Goal: Navigation & Orientation: Find specific page/section

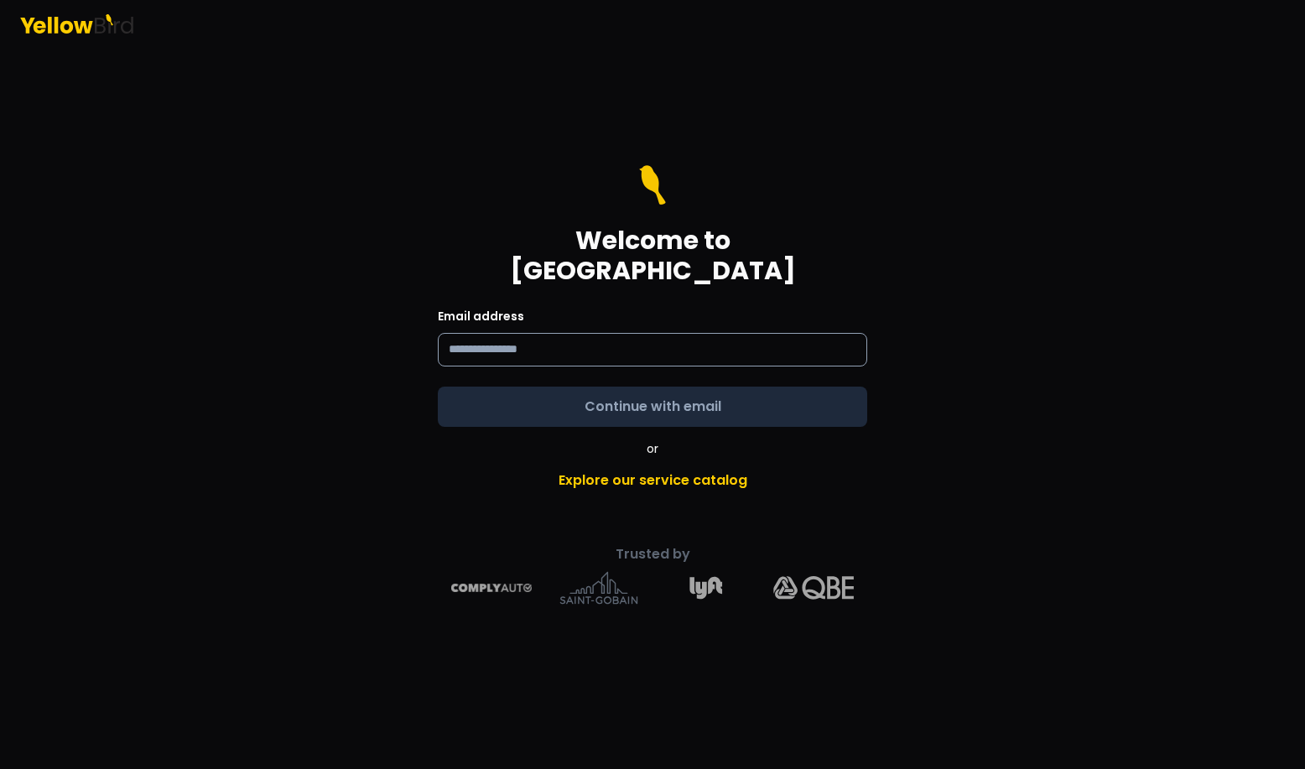
click at [571, 333] on input at bounding box center [652, 350] width 429 height 34
type input "**********"
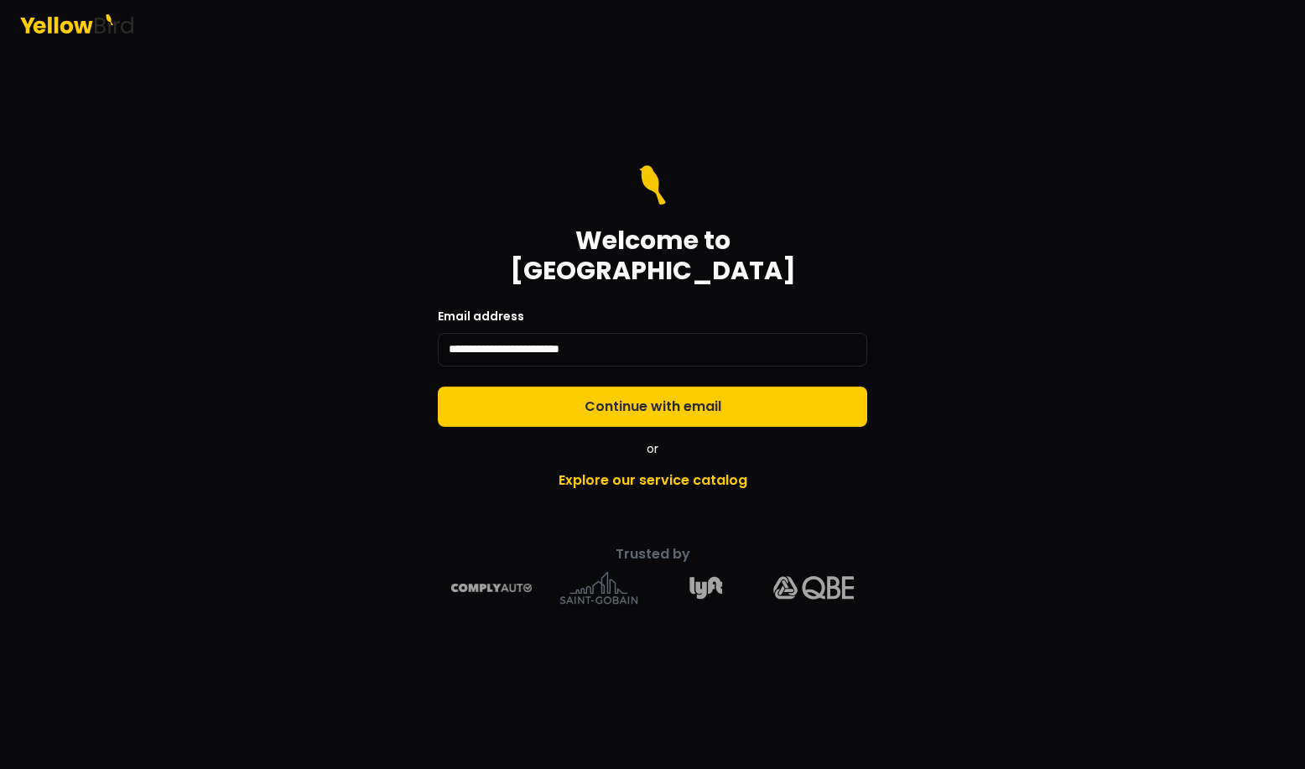
click at [759, 396] on form "**********" at bounding box center [652, 296] width 429 height 262
click at [759, 396] on button "Continue with email" at bounding box center [652, 407] width 429 height 40
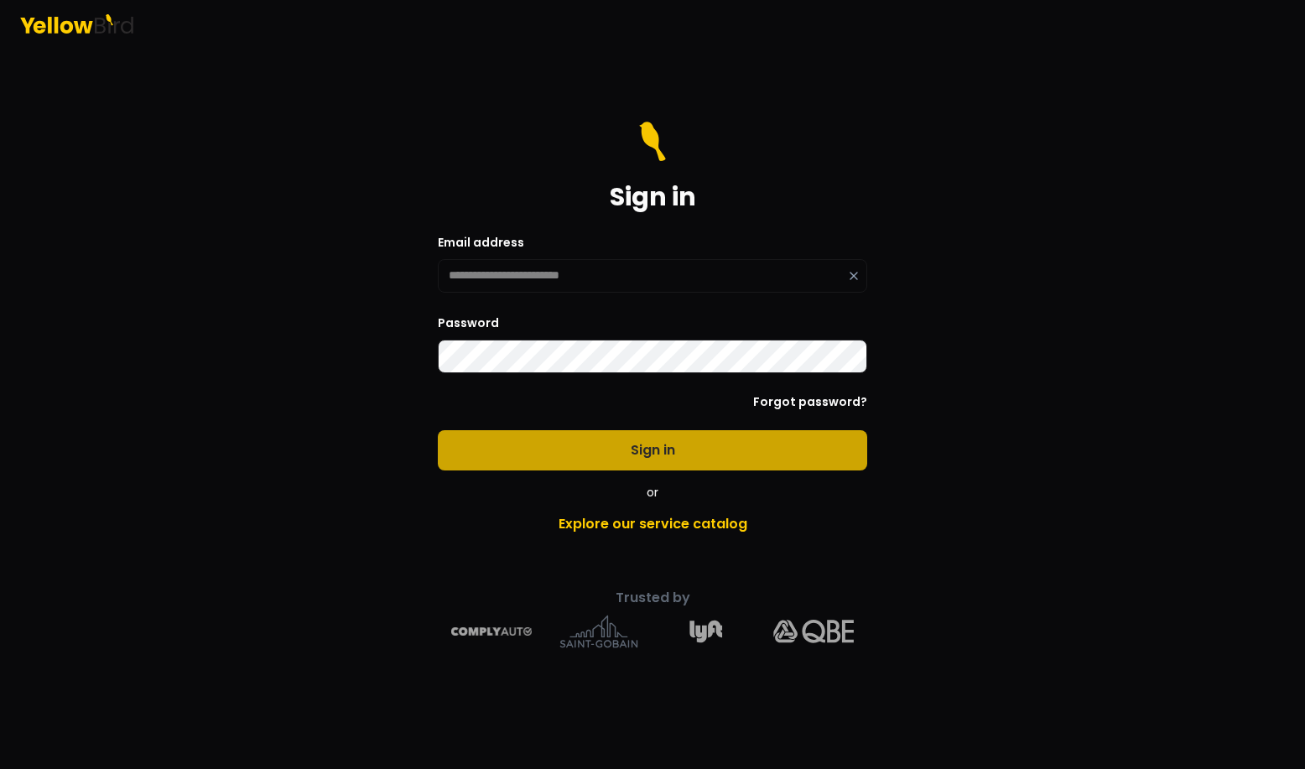
click at [656, 449] on button "Sign in" at bounding box center [652, 450] width 429 height 40
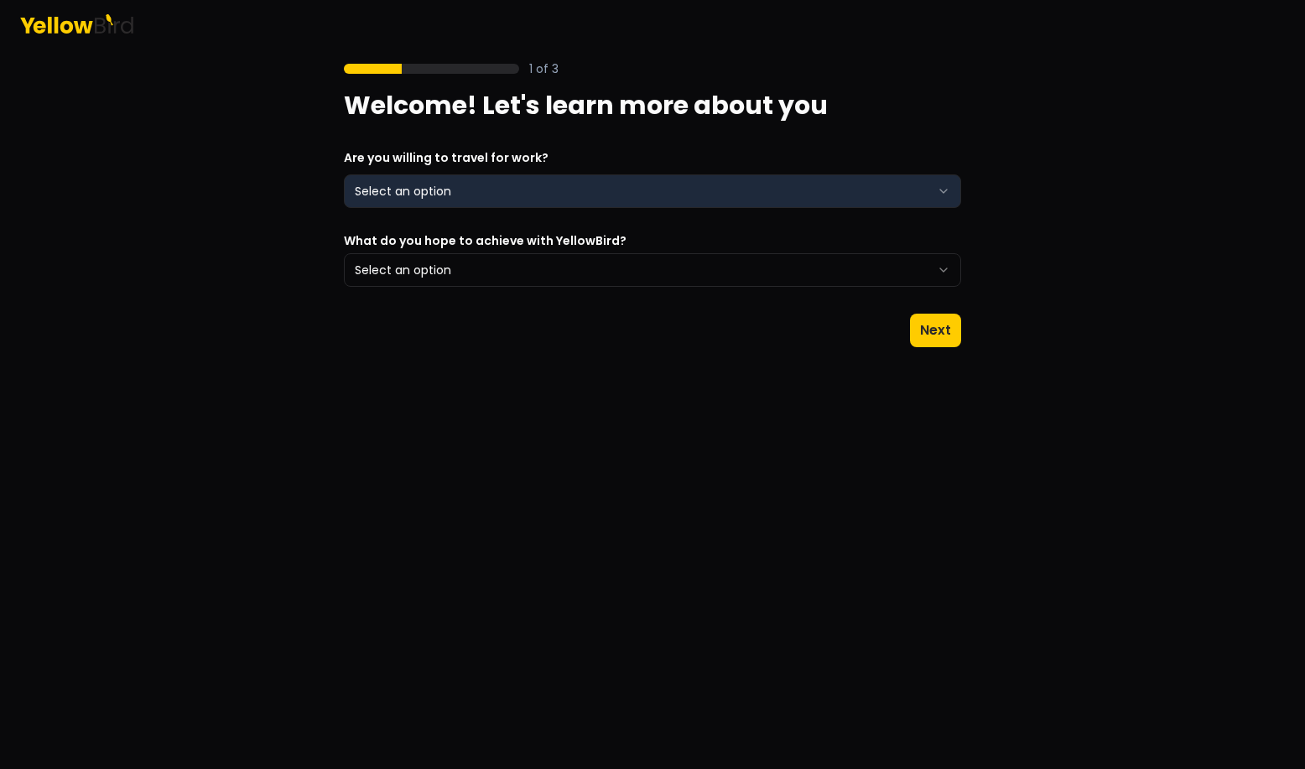
click at [856, 202] on html "1 of 3 Welcome! Let's learn more about you Are you willing to travel for work? …" at bounding box center [652, 384] width 1305 height 769
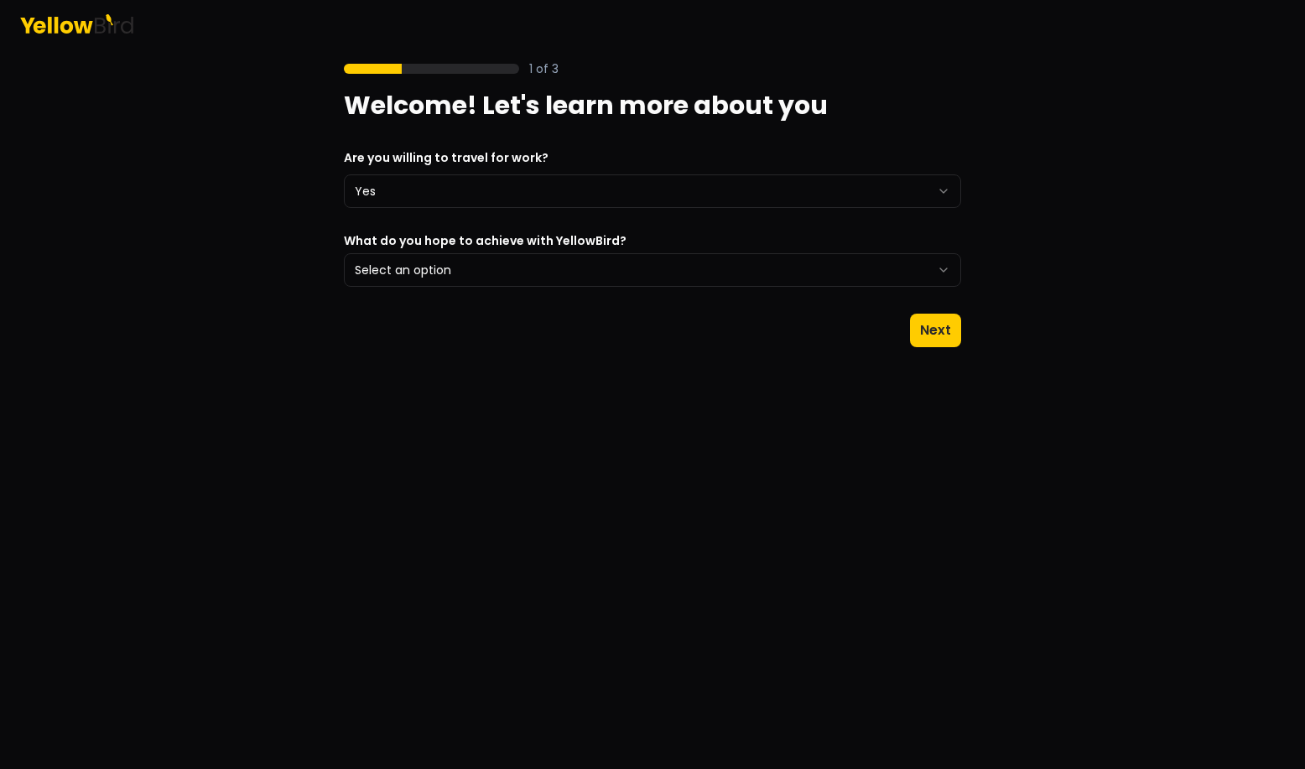
click at [89, 39] on header at bounding box center [652, 23] width 1305 height 47
click at [86, 21] on icon at bounding box center [76, 23] width 113 height 19
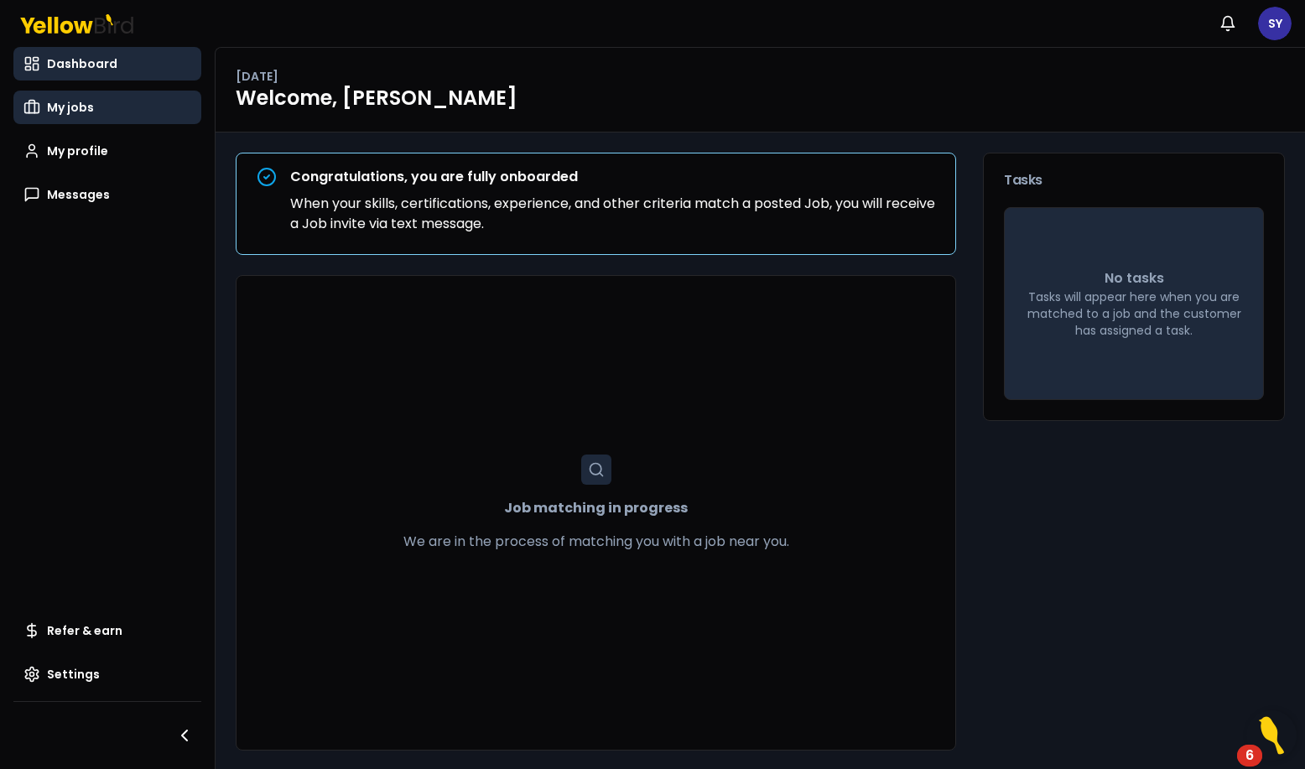
click at [79, 112] on span "My jobs" at bounding box center [70, 107] width 47 height 17
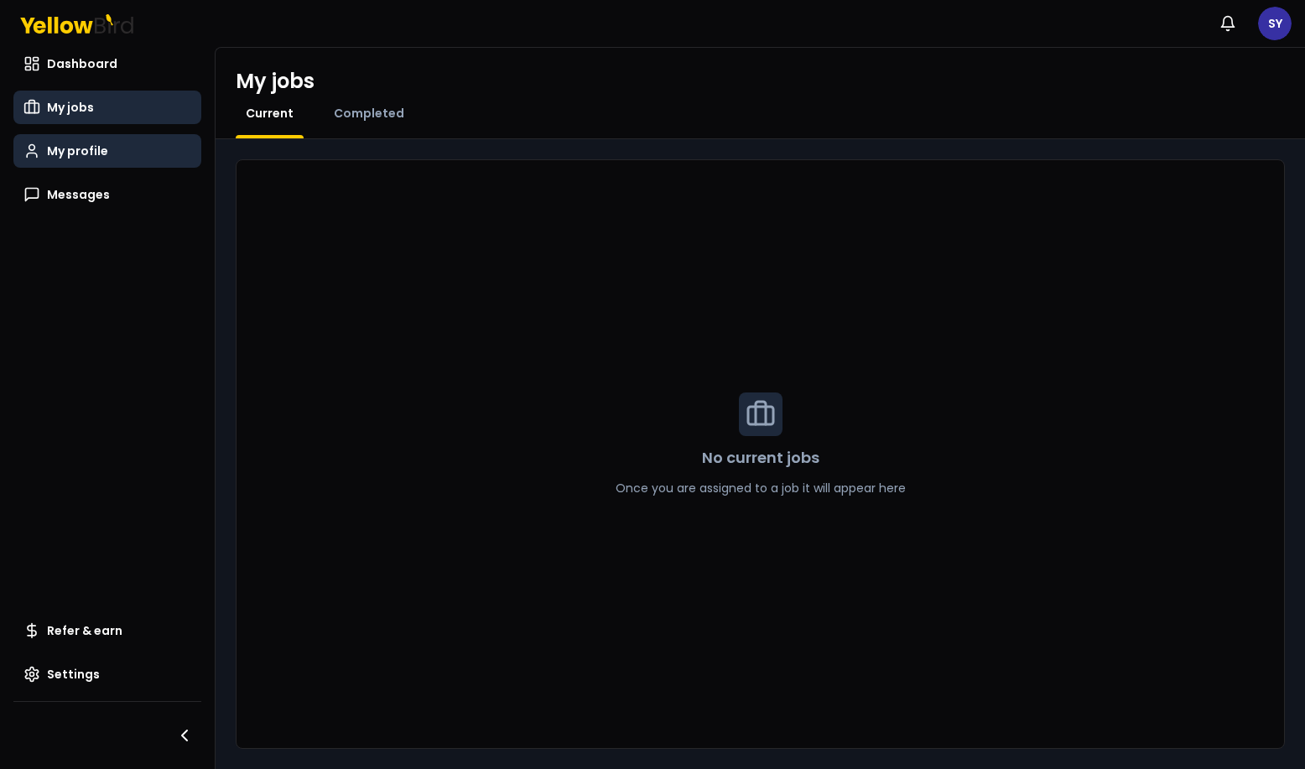
click at [144, 157] on link "My profile" at bounding box center [107, 151] width 188 height 34
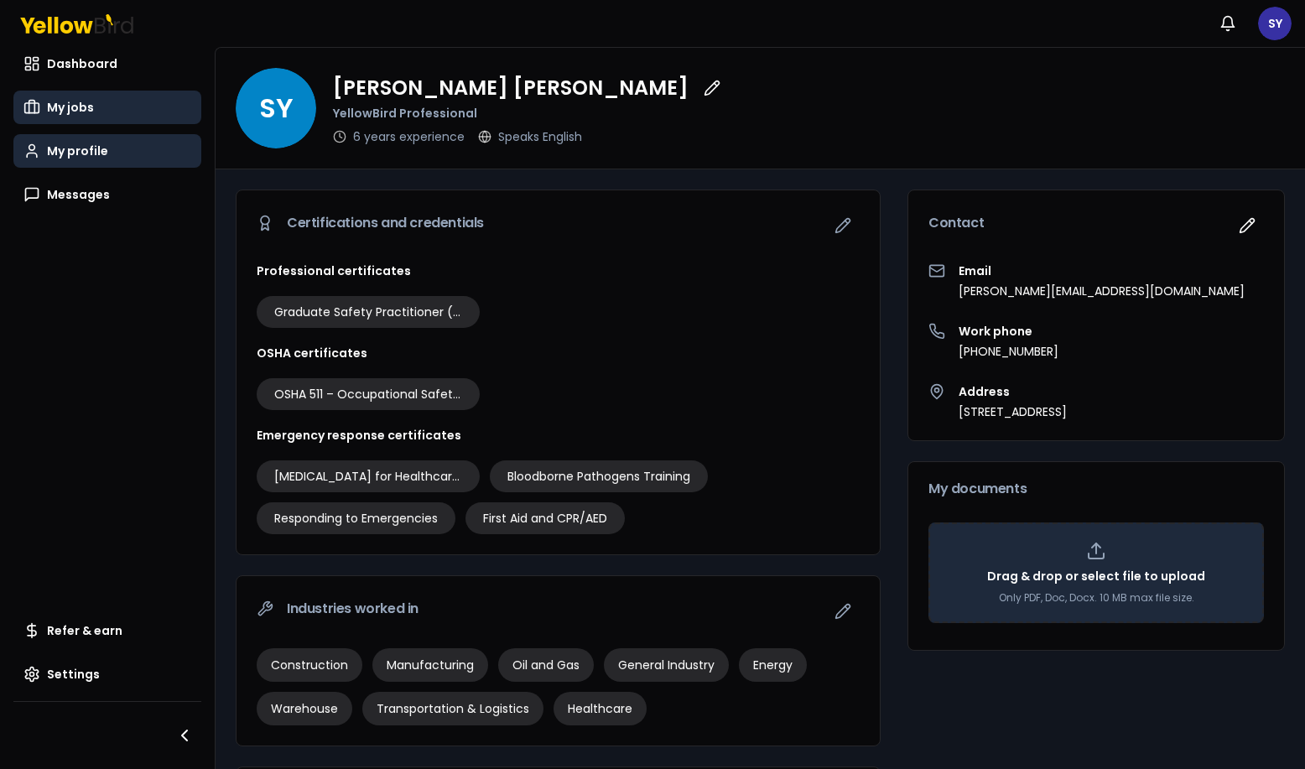
click at [75, 107] on span "My jobs" at bounding box center [70, 107] width 47 height 17
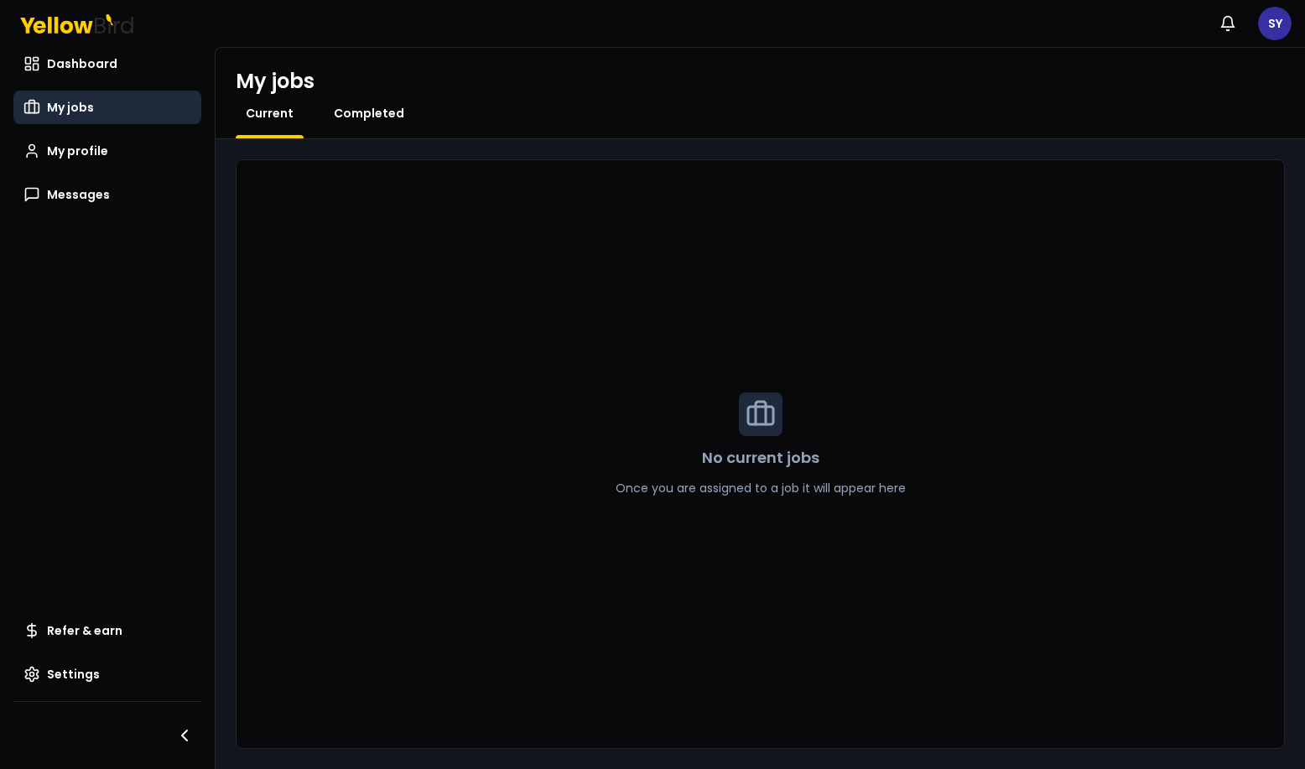
click at [367, 111] on span "Completed" at bounding box center [369, 113] width 70 height 17
click at [261, 116] on span "Current" at bounding box center [270, 113] width 48 height 17
click at [86, 190] on span "Messages" at bounding box center [78, 194] width 63 height 17
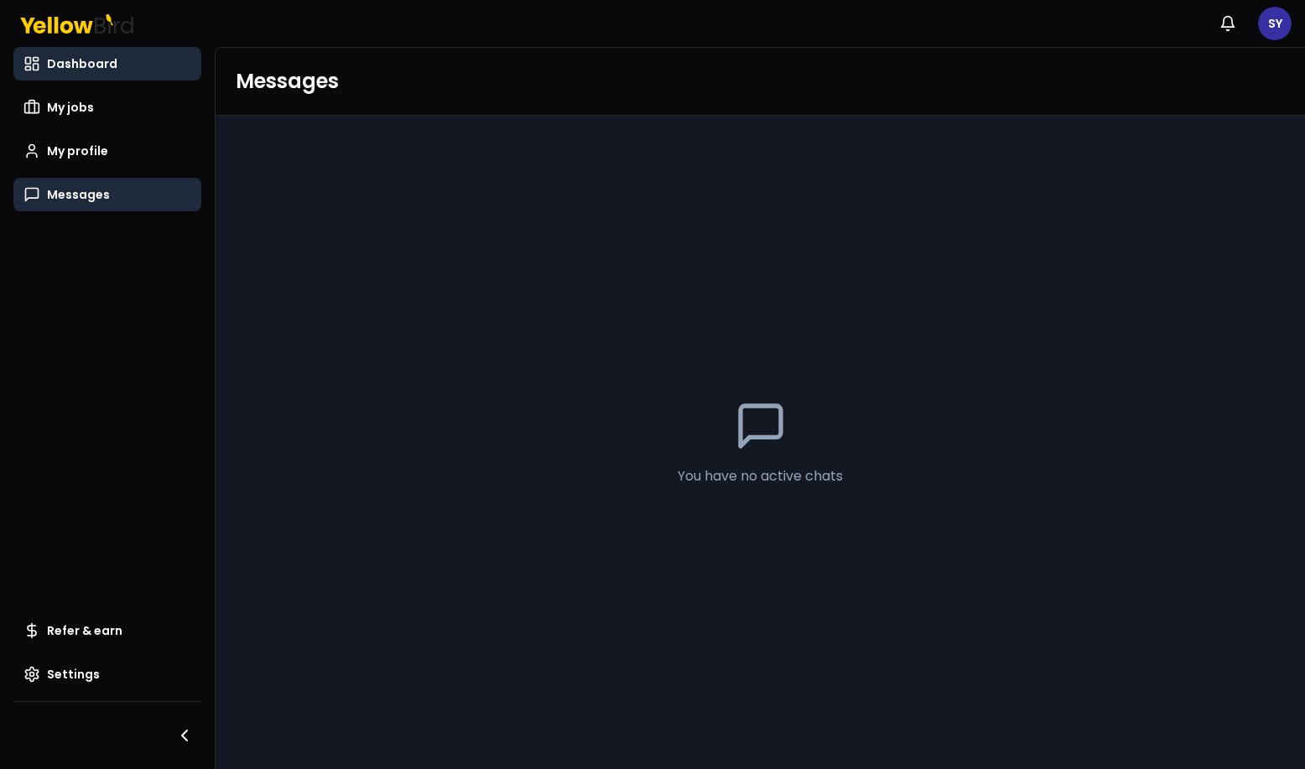
click at [71, 67] on span "Dashboard" at bounding box center [82, 63] width 70 height 17
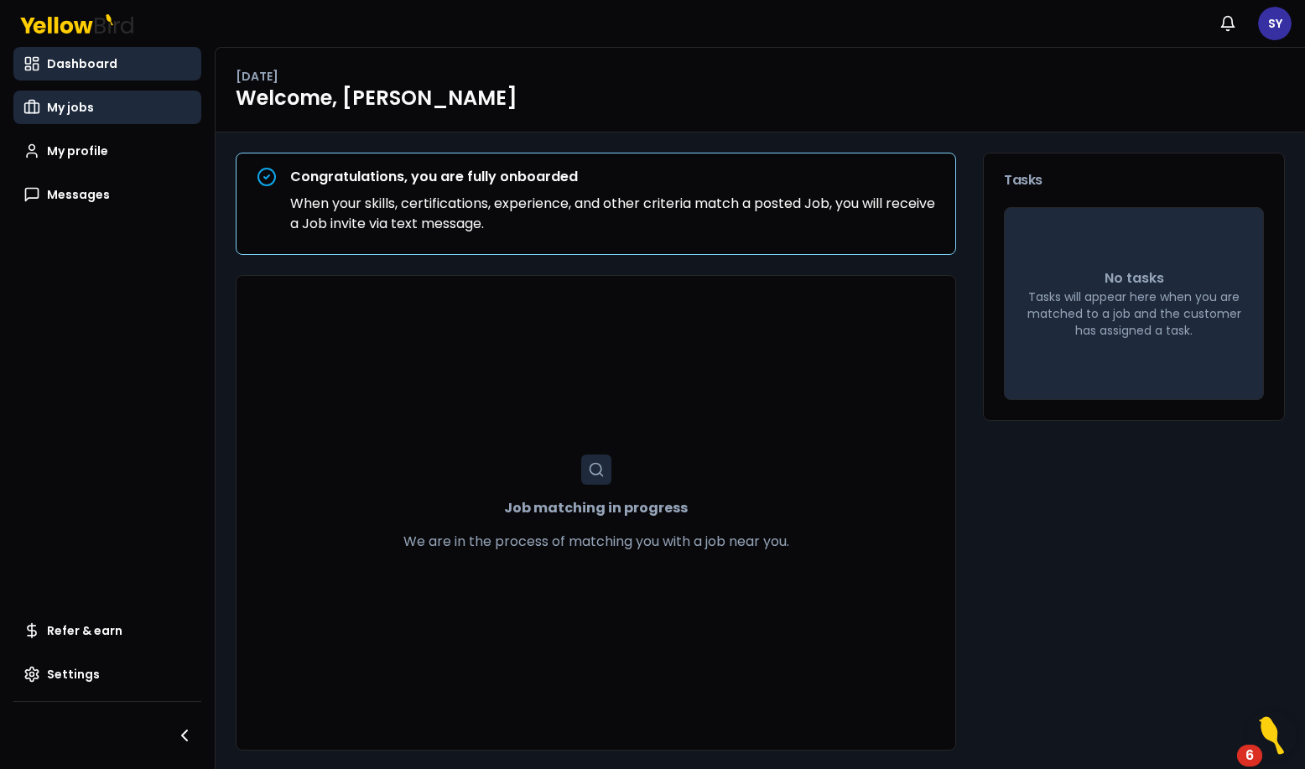
click at [58, 109] on span "My jobs" at bounding box center [70, 107] width 47 height 17
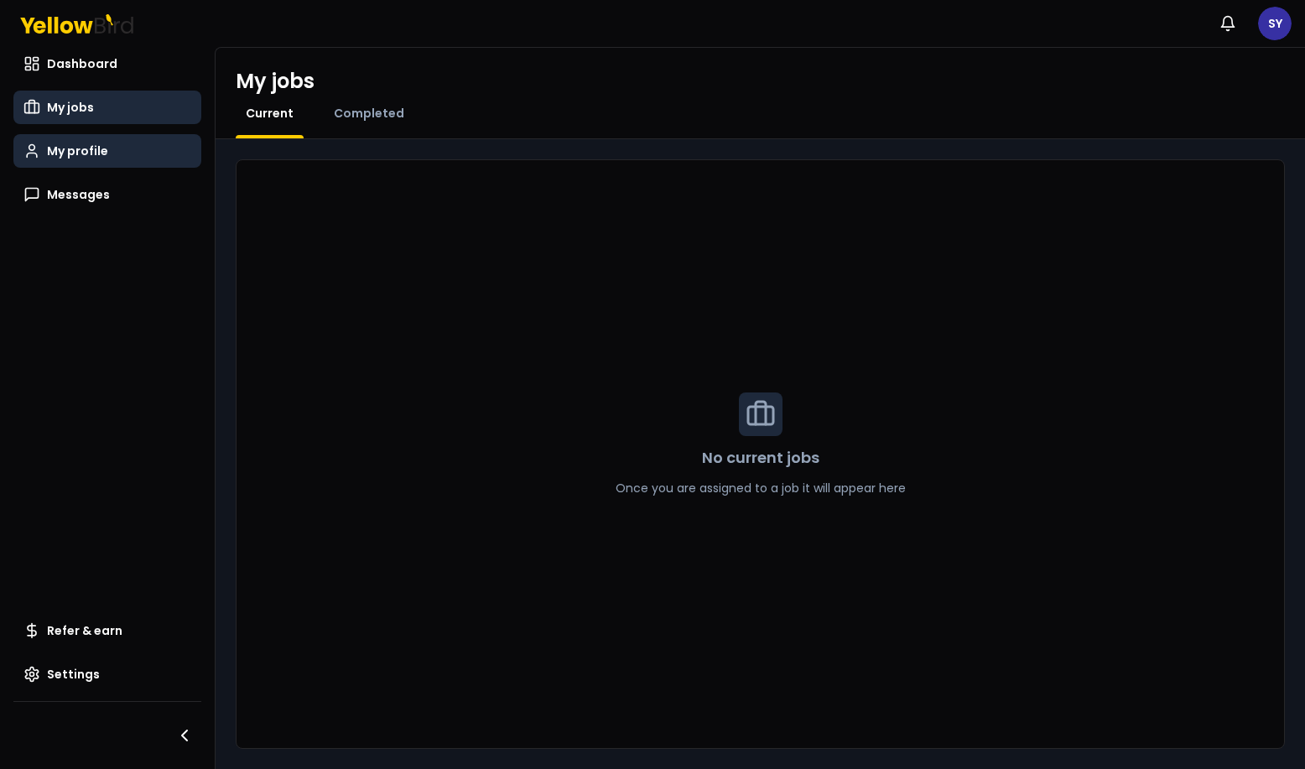
click at [84, 149] on span "My profile" at bounding box center [77, 151] width 61 height 17
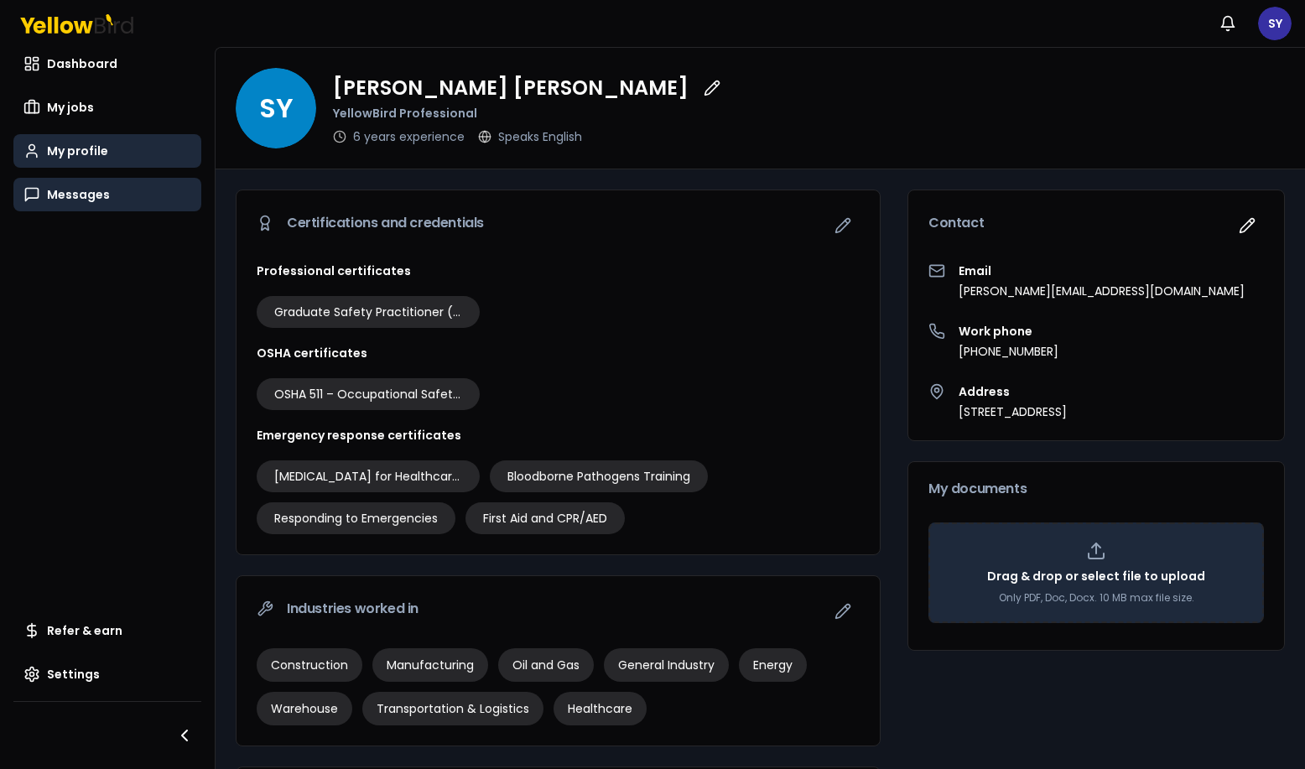
click at [89, 198] on span "Messages" at bounding box center [78, 194] width 63 height 17
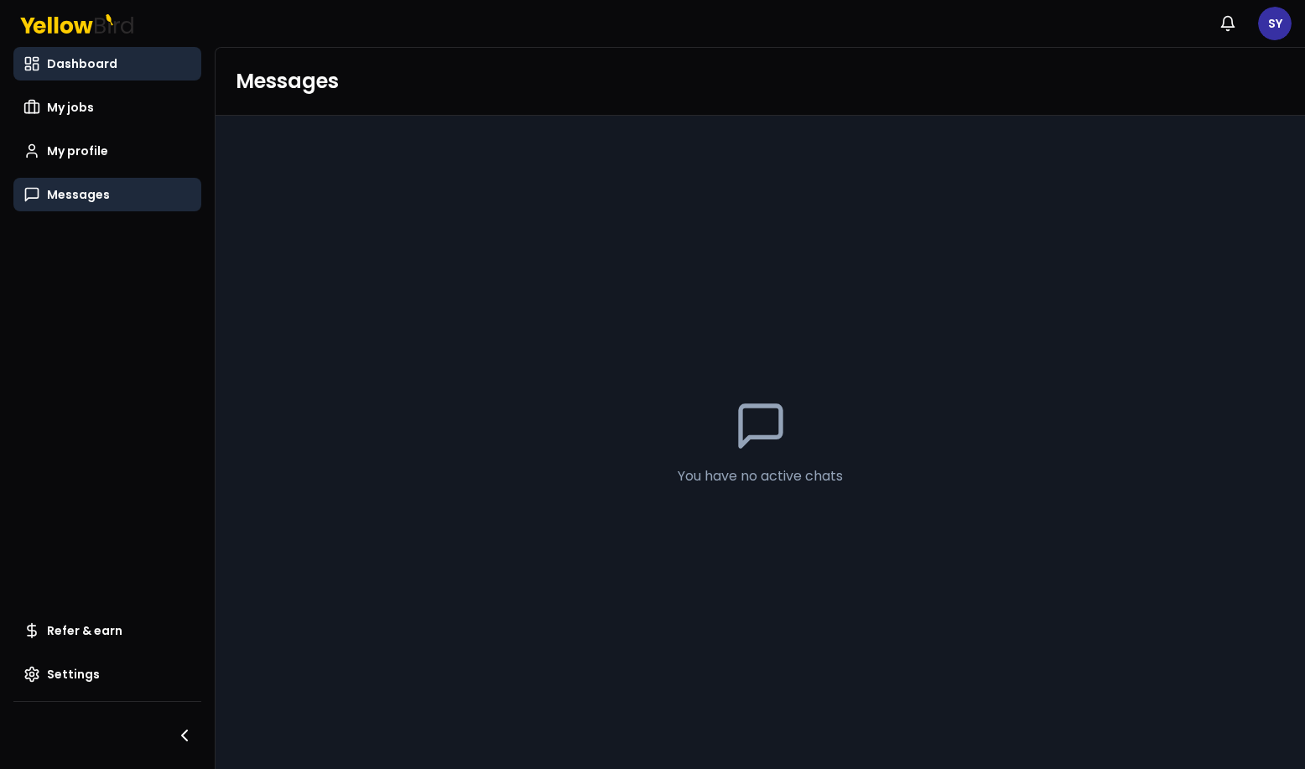
click at [85, 54] on link "Dashboard" at bounding box center [107, 64] width 188 height 34
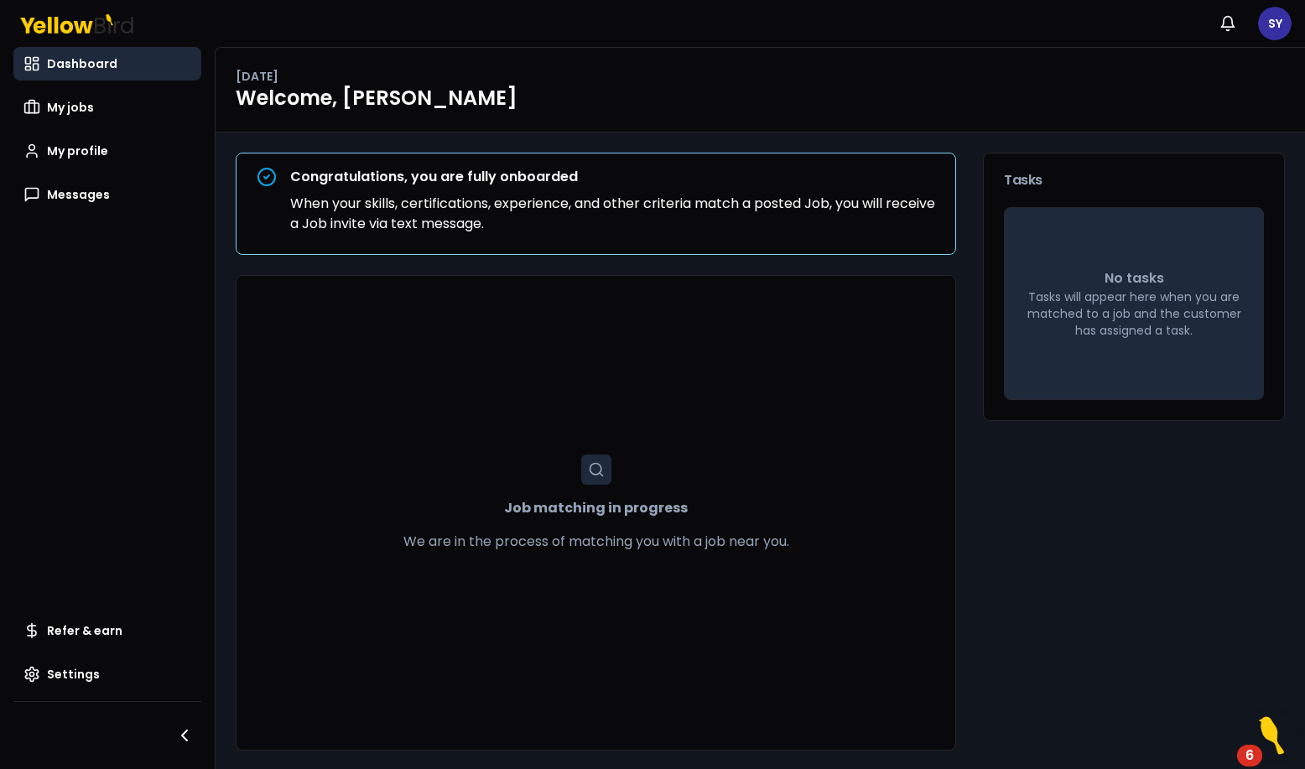
click at [595, 465] on icon at bounding box center [596, 469] width 17 height 17
